Goal: Download file/media

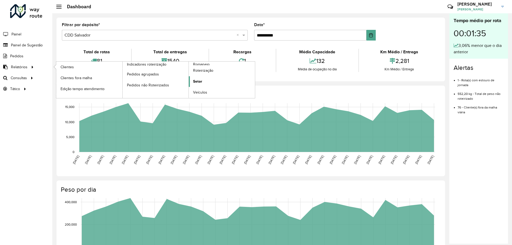
click at [203, 78] on link "Setor" at bounding box center [222, 81] width 66 height 11
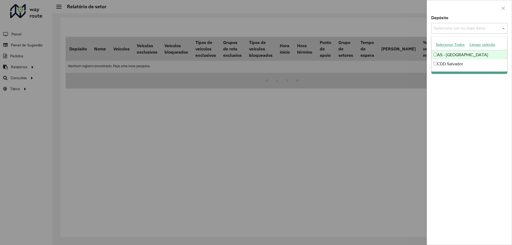
click at [485, 28] on input "text" at bounding box center [467, 28] width 68 height 6
click at [456, 64] on div "CDD Salvador" at bounding box center [470, 64] width 76 height 9
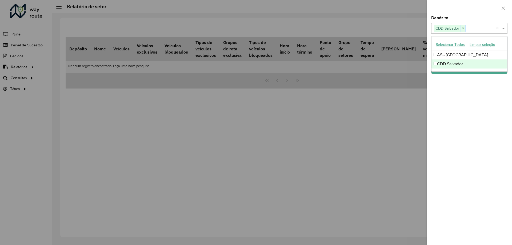
click at [464, 97] on div "Depósito Selecione um ou mais itens CDD Salvador × × Grupo de Depósito Selecion…" at bounding box center [469, 130] width 85 height 229
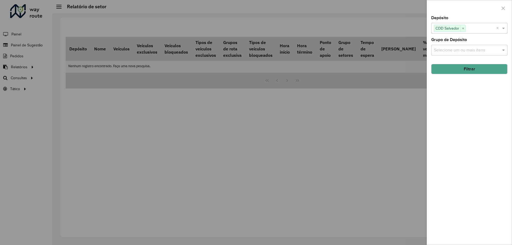
click at [464, 70] on button "Filtrar" at bounding box center [469, 69] width 76 height 10
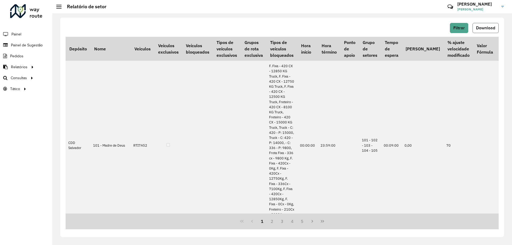
click at [497, 29] on button "Download" at bounding box center [486, 28] width 26 height 10
